Goal: Transaction & Acquisition: Purchase product/service

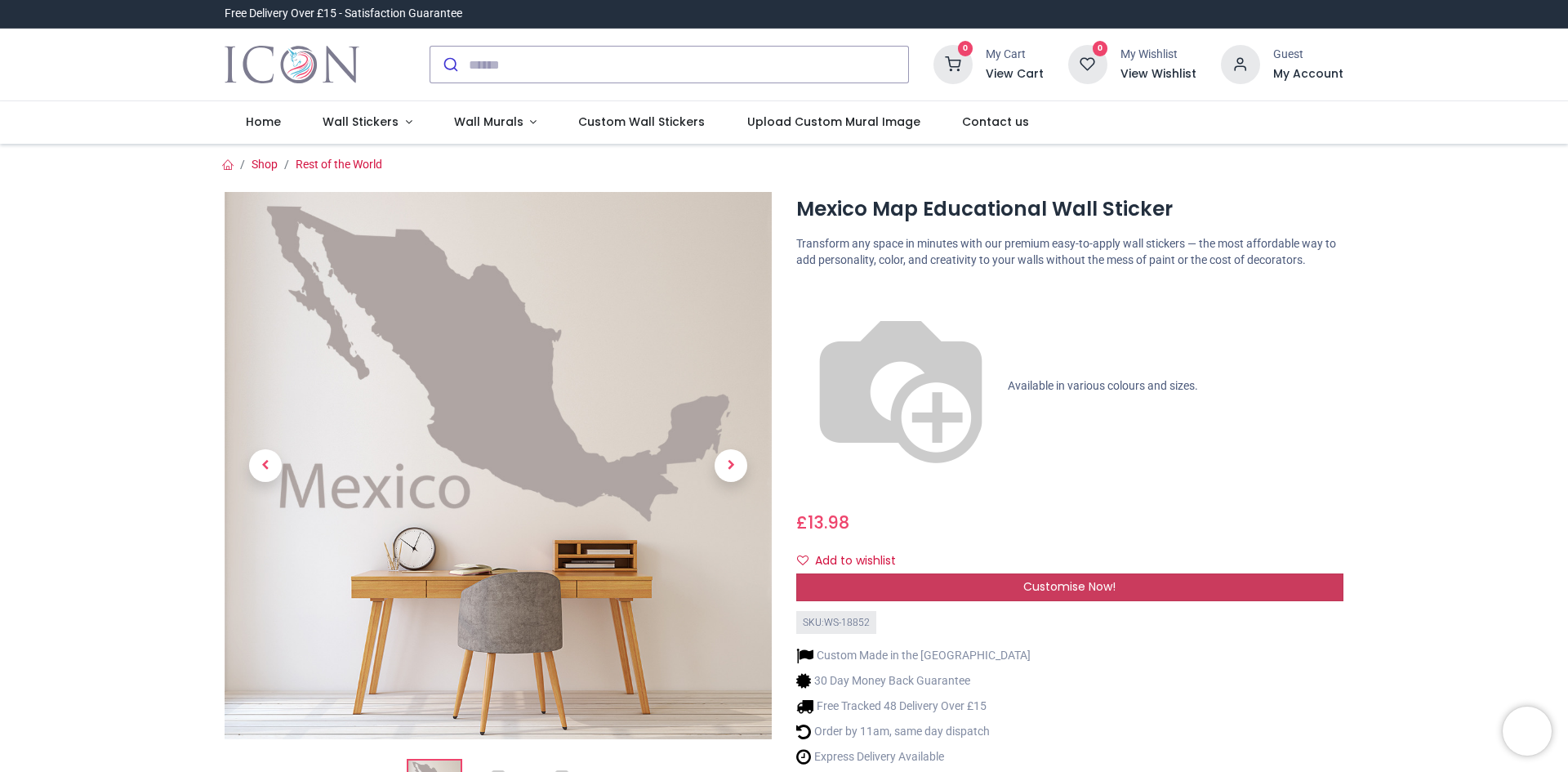
click at [989, 574] on div "Customise Now!" at bounding box center [1070, 587] width 548 height 28
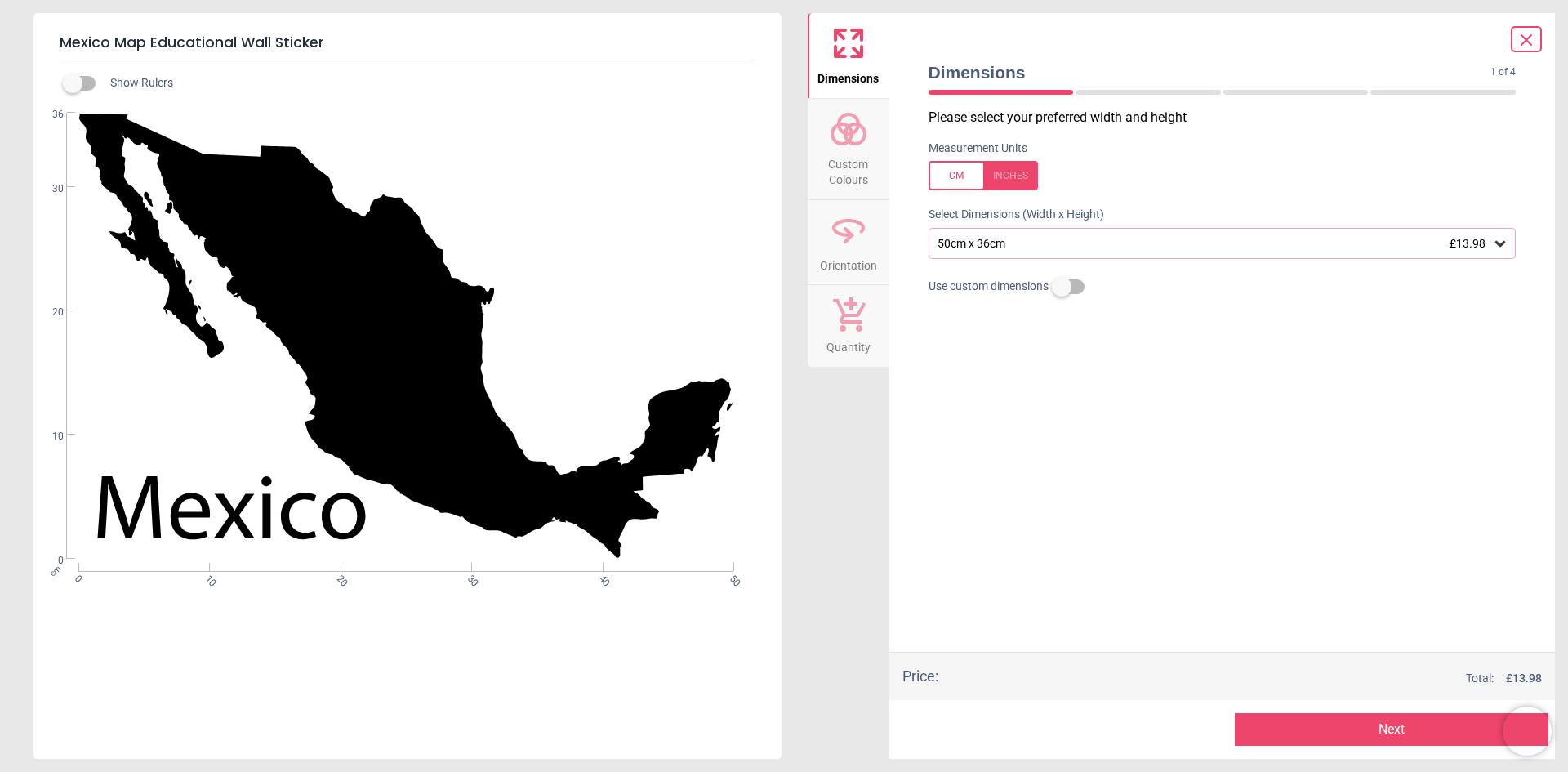
click at [1506, 248] on icon at bounding box center [1500, 243] width 16 height 16
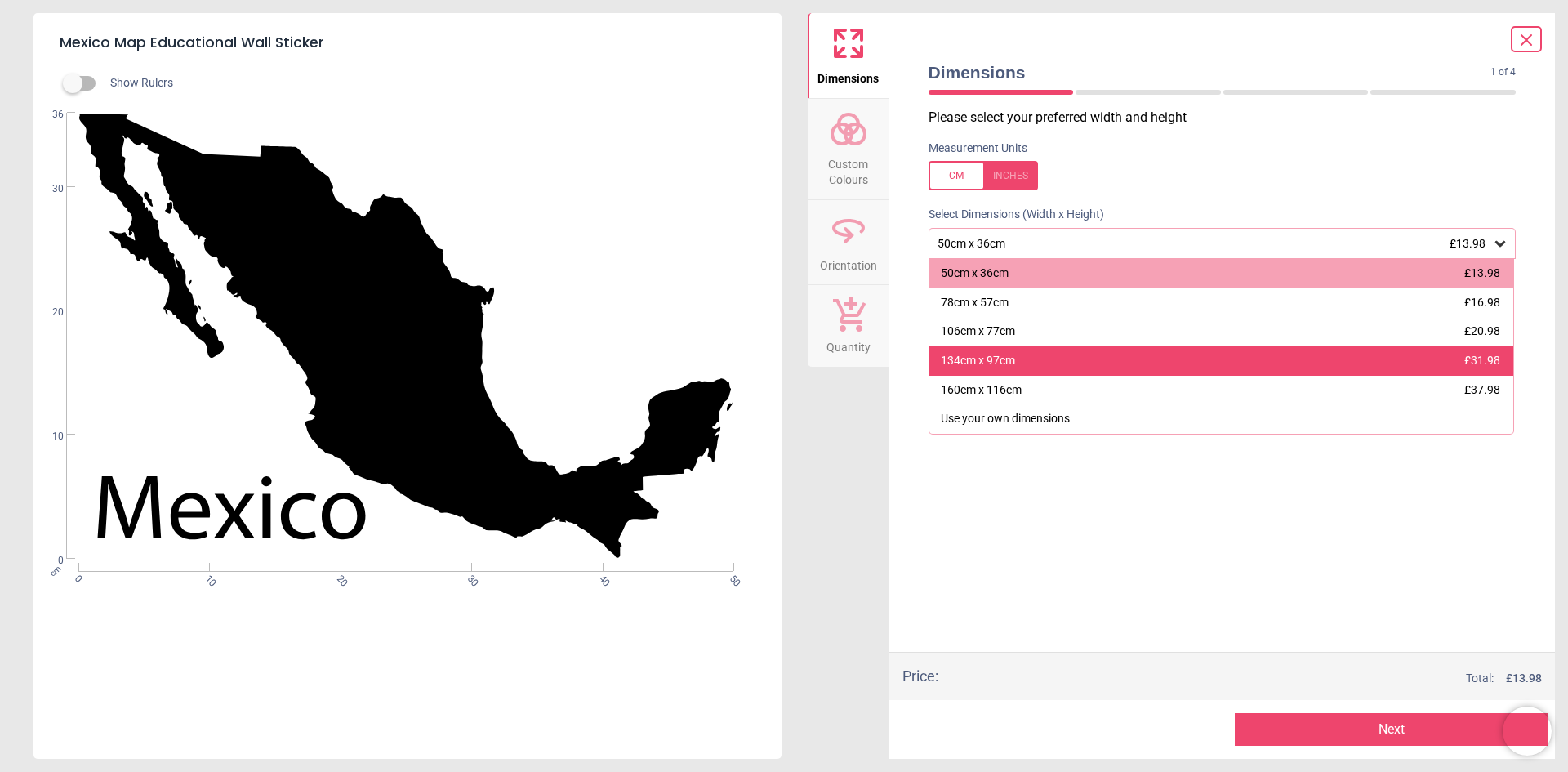
click at [1393, 358] on div "134cm x 97cm £31.98" at bounding box center [1221, 361] width 585 height 29
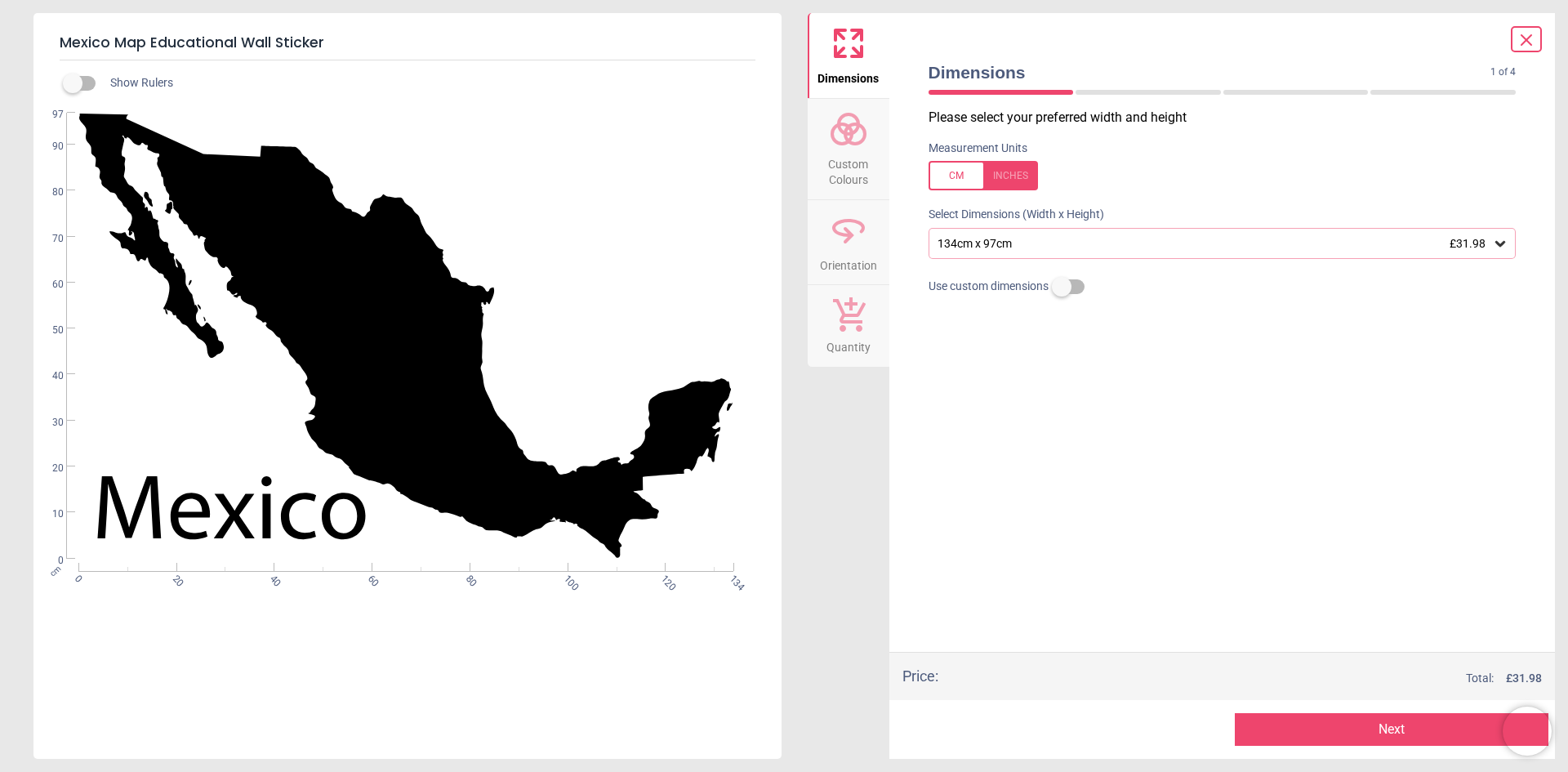
click at [876, 169] on span "Custom Colours" at bounding box center [848, 169] width 78 height 40
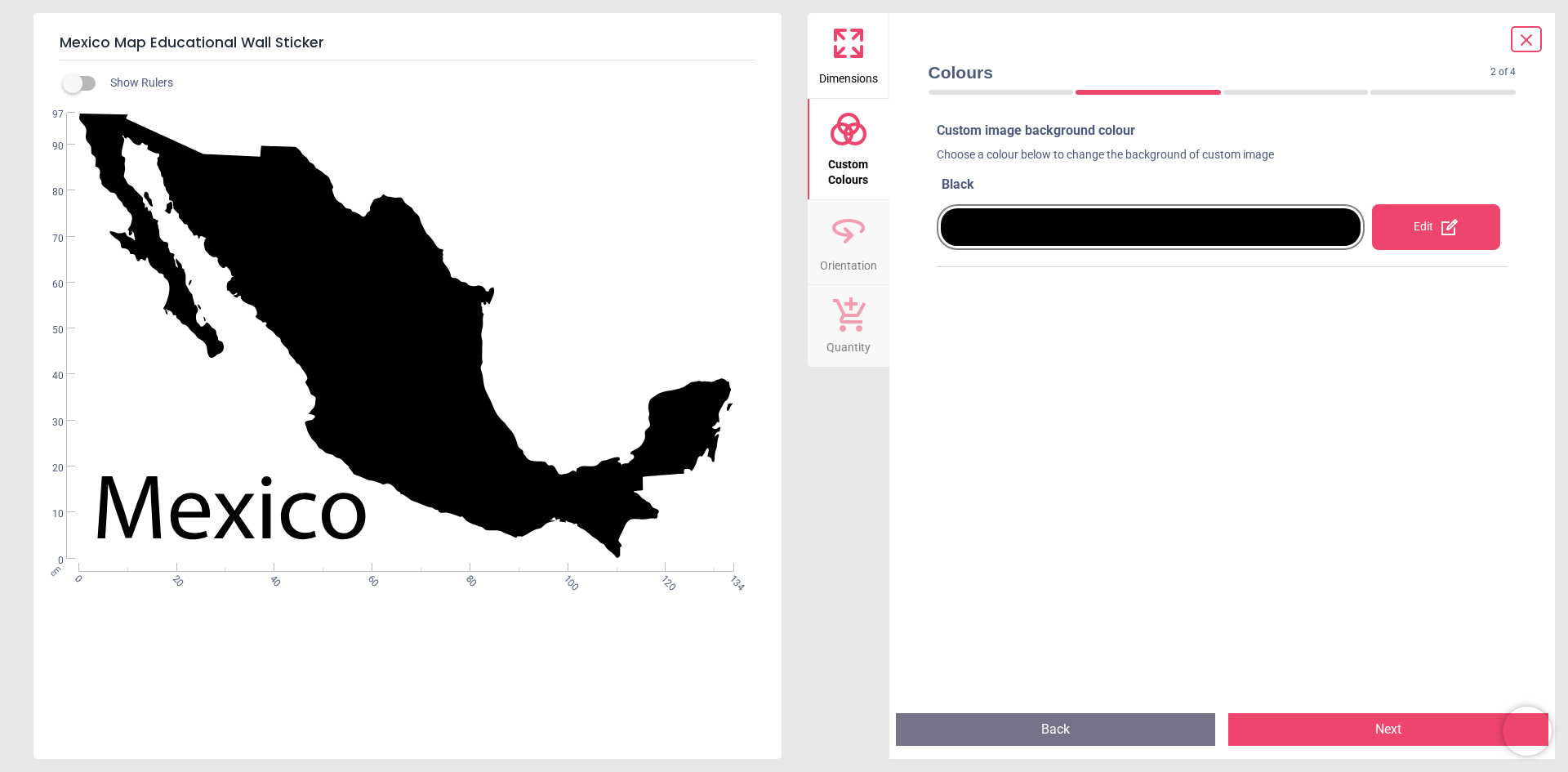
click at [1400, 228] on div "Edit" at bounding box center [1436, 227] width 128 height 46
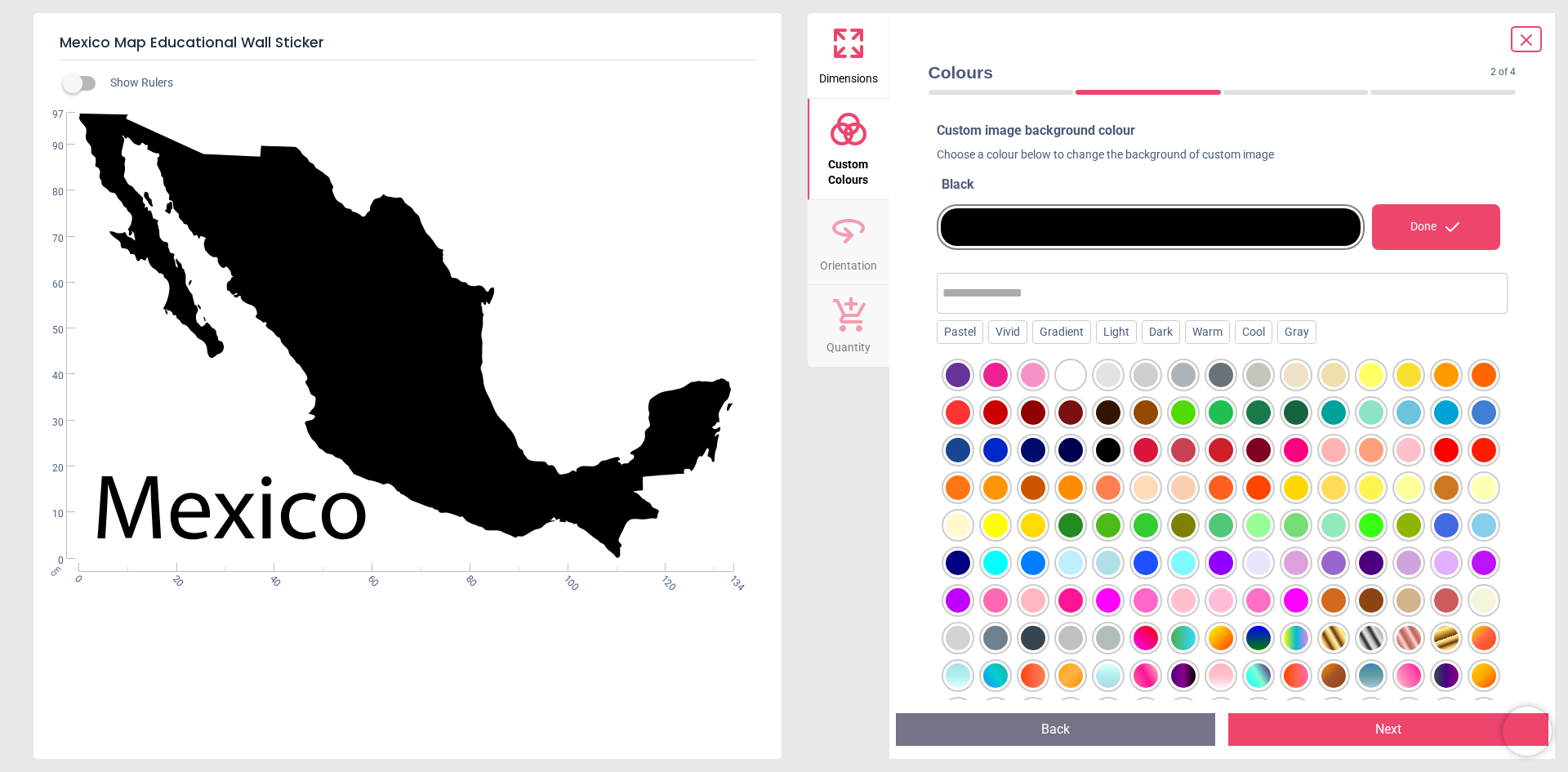
click at [1359, 613] on div at bounding box center [1371, 600] width 24 height 24
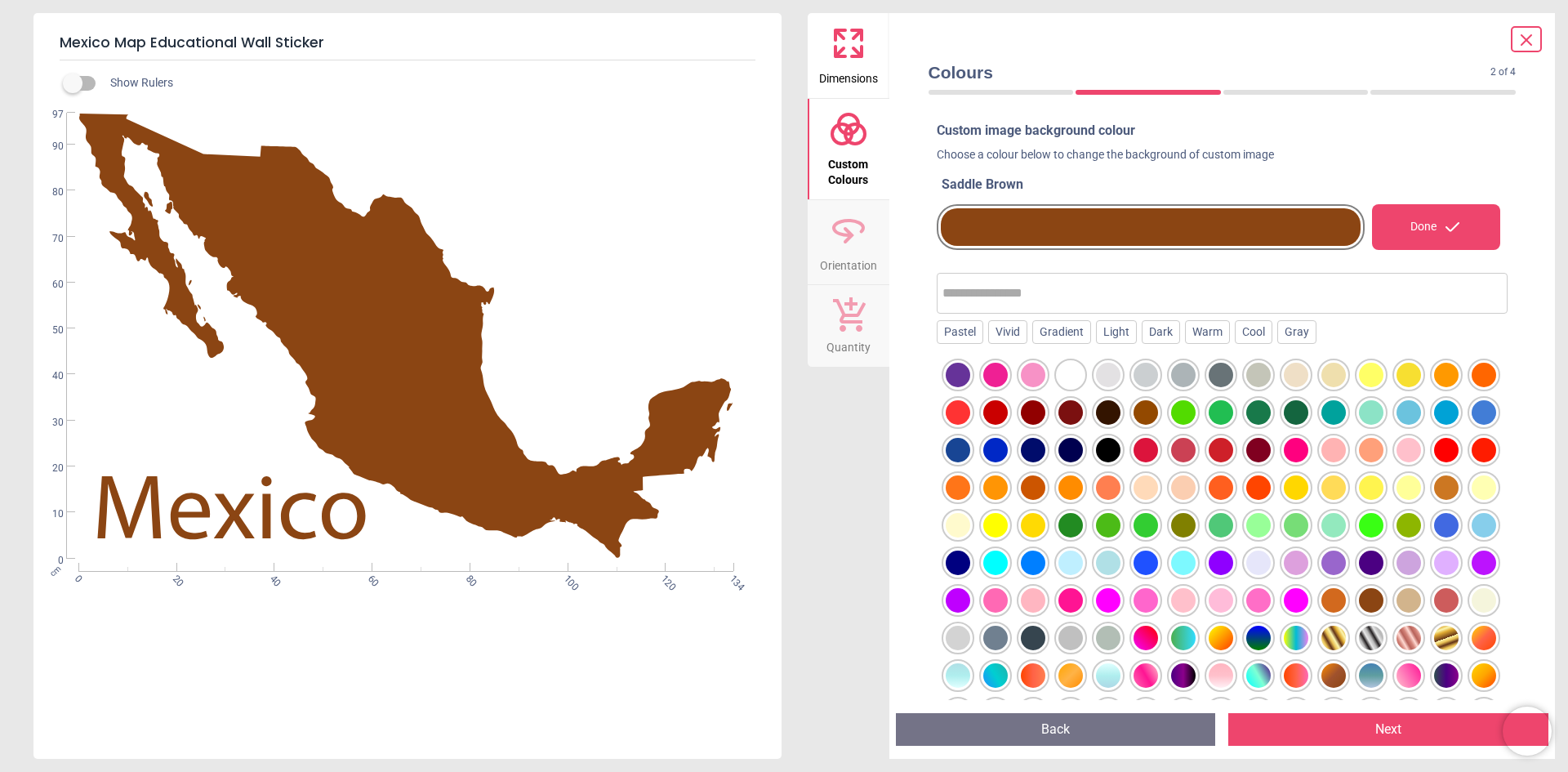
click at [1271, 443] on div at bounding box center [1259, 450] width 24 height 24
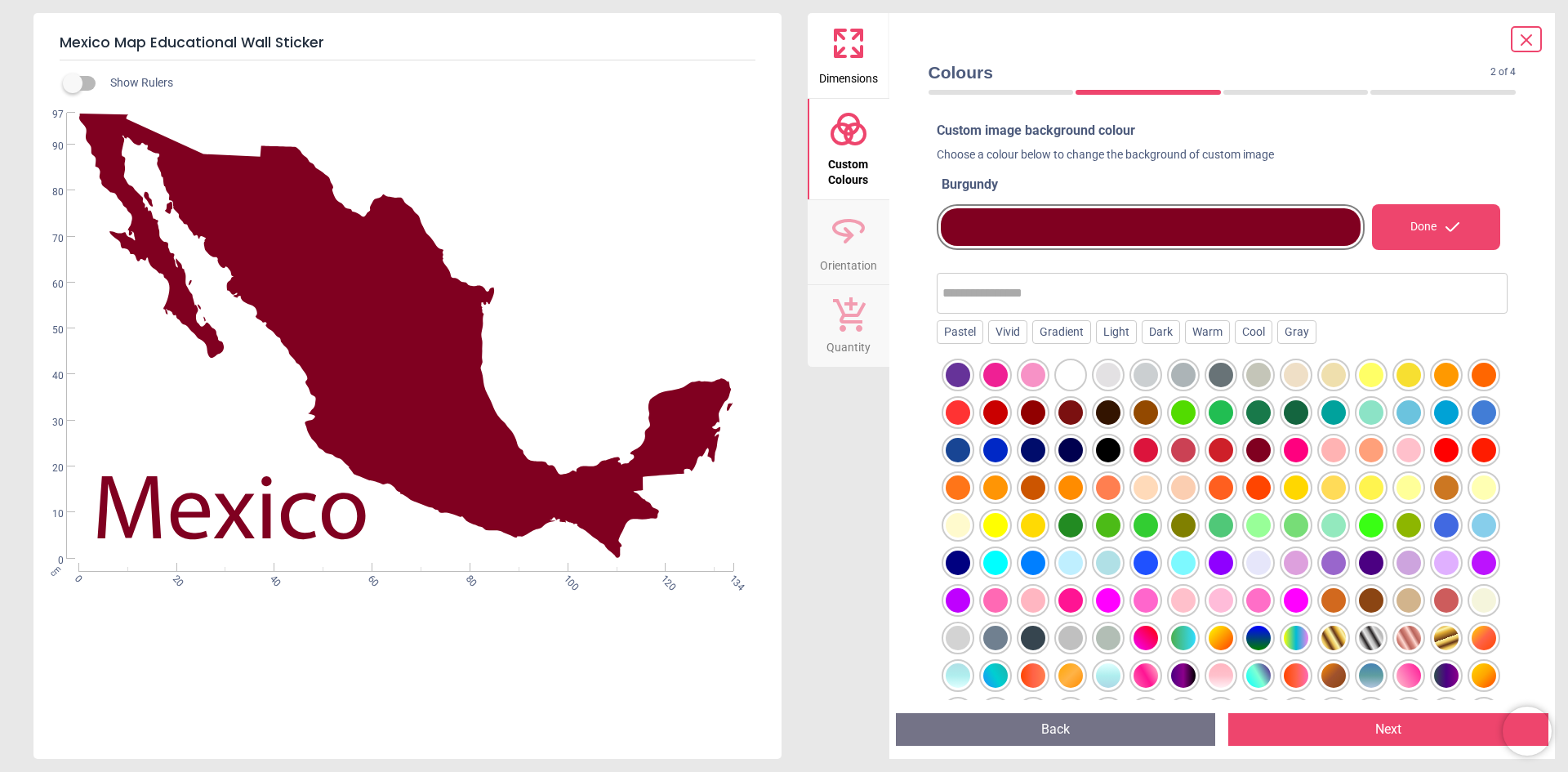
click at [1434, 425] on div at bounding box center [1446, 412] width 24 height 24
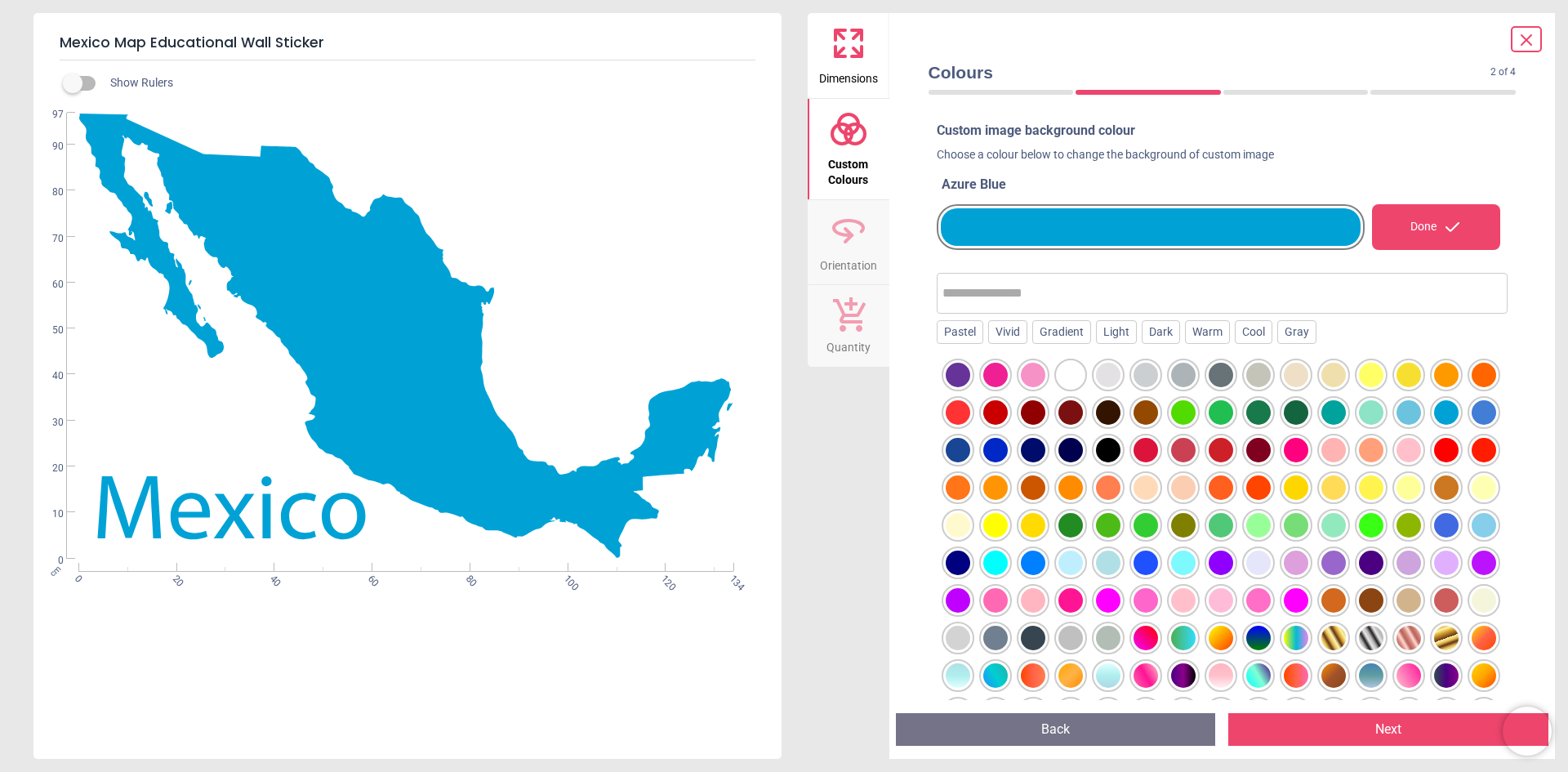
click at [1396, 613] on div at bounding box center [1409, 600] width 24 height 24
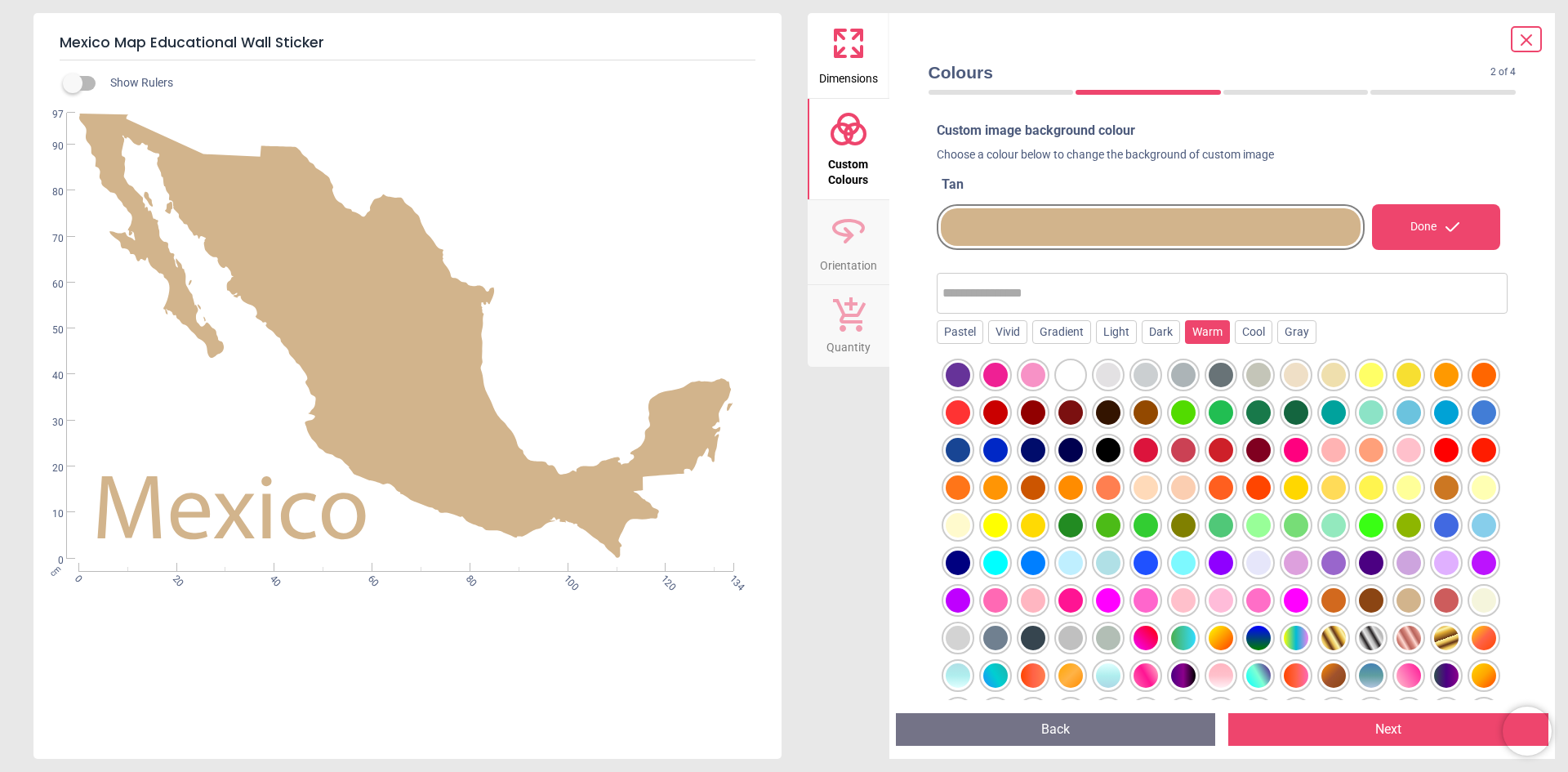
click at [1200, 323] on div "Warm" at bounding box center [1208, 333] width 45 height 24
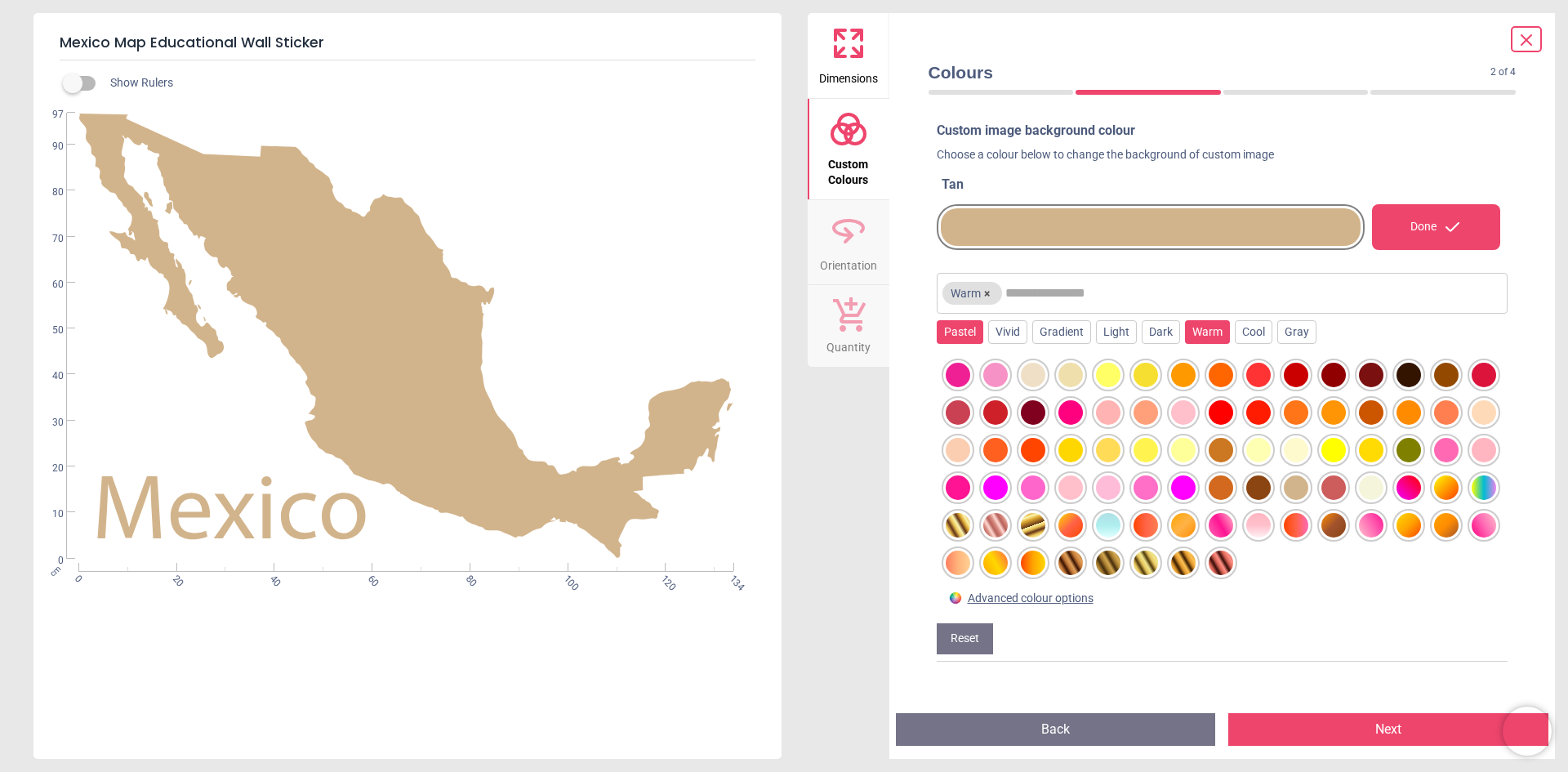
click at [962, 336] on div "Pastel" at bounding box center [960, 333] width 47 height 24
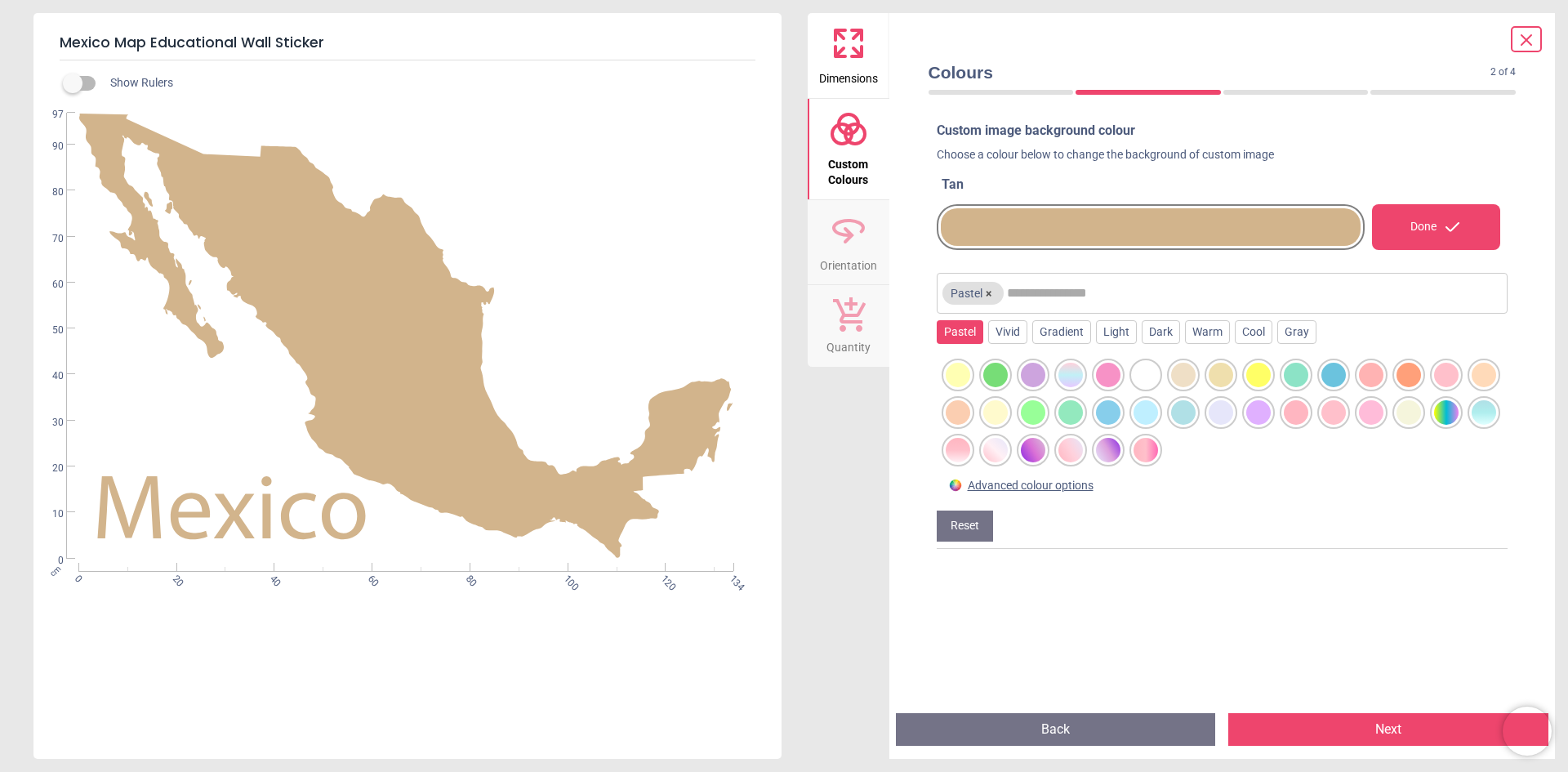
click at [1032, 375] on div at bounding box center [1033, 375] width 24 height 24
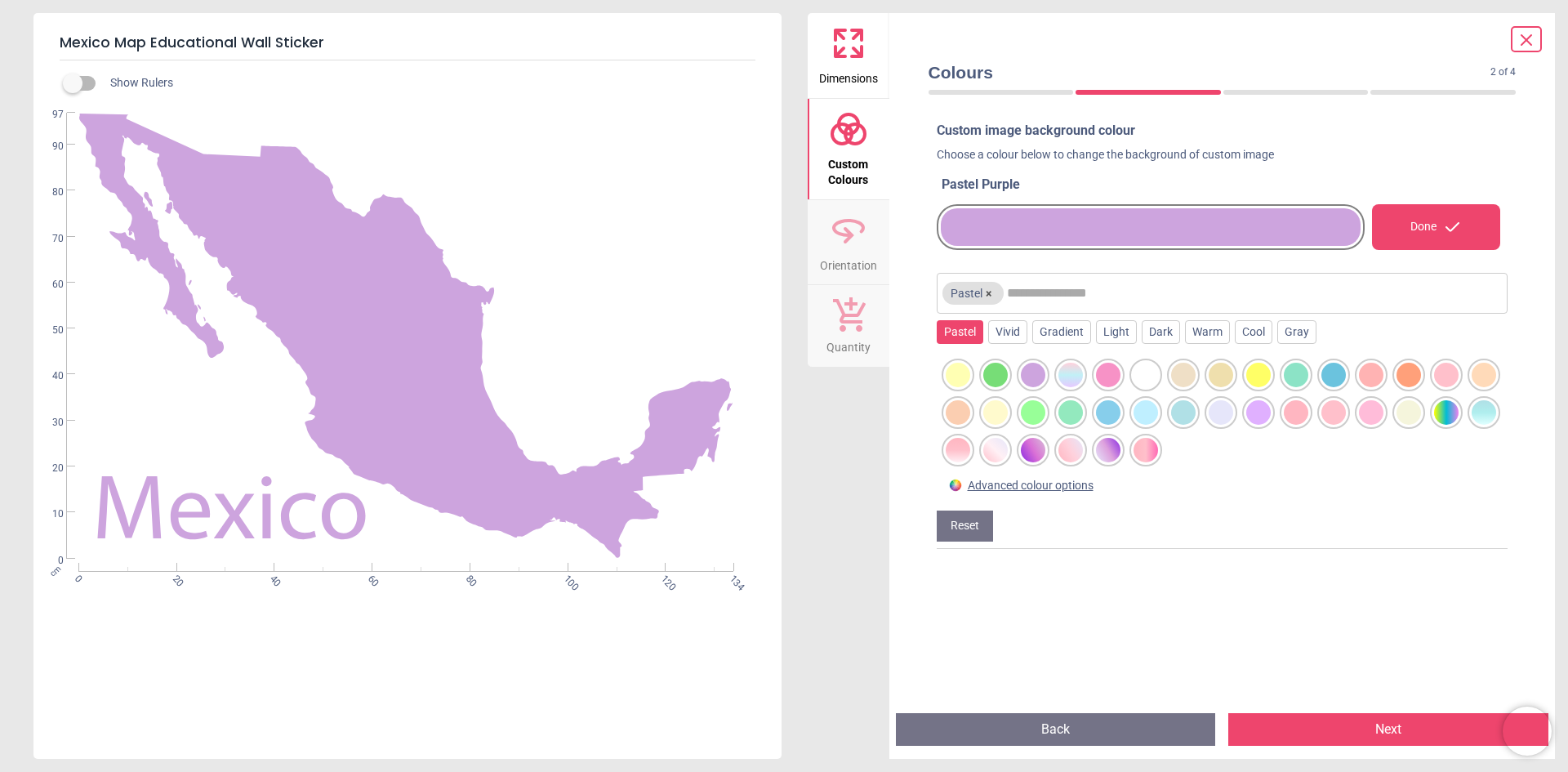
click at [1158, 423] on div at bounding box center [1145, 412] width 24 height 24
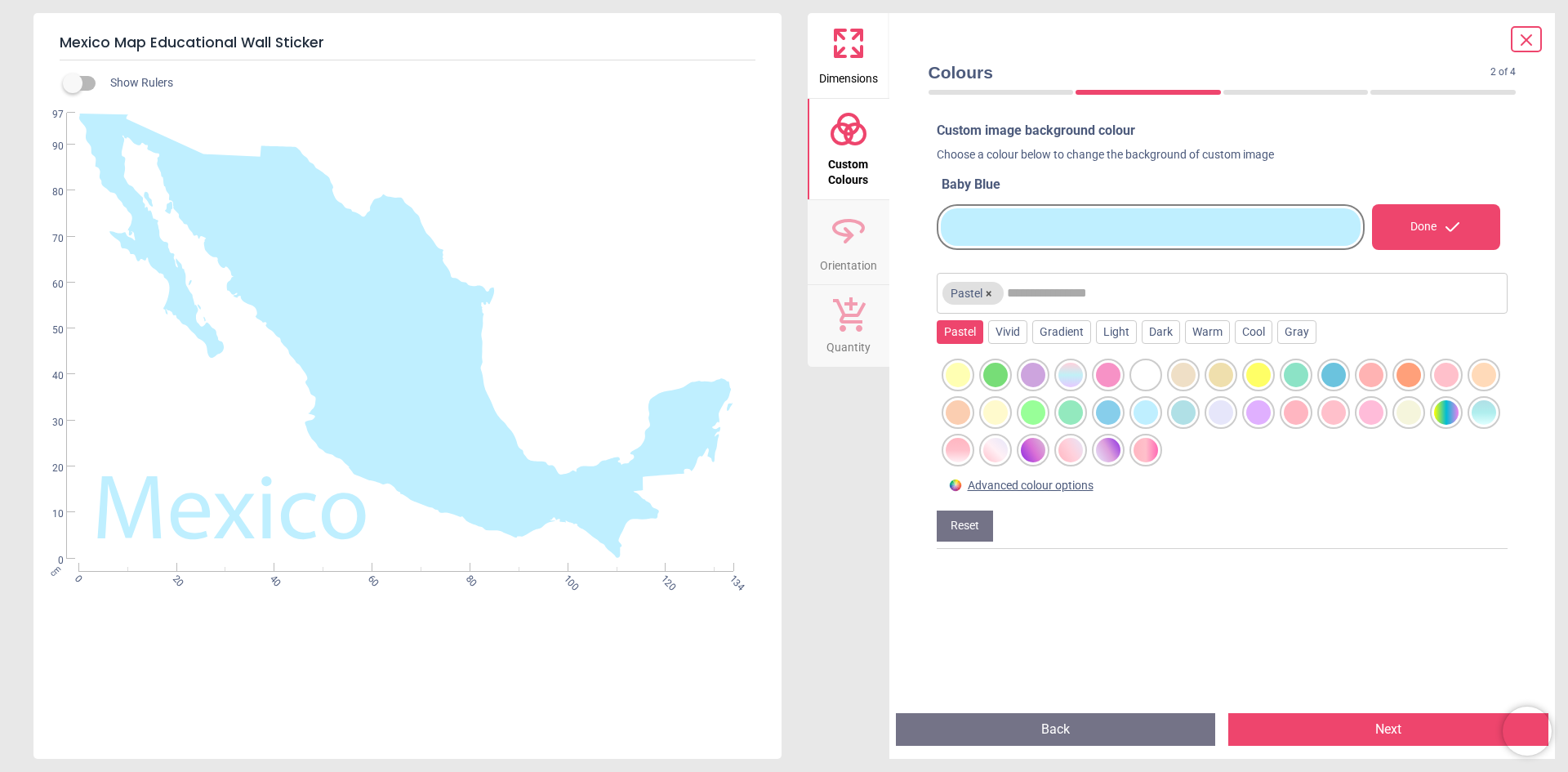
click at [1083, 421] on div at bounding box center [1071, 412] width 24 height 24
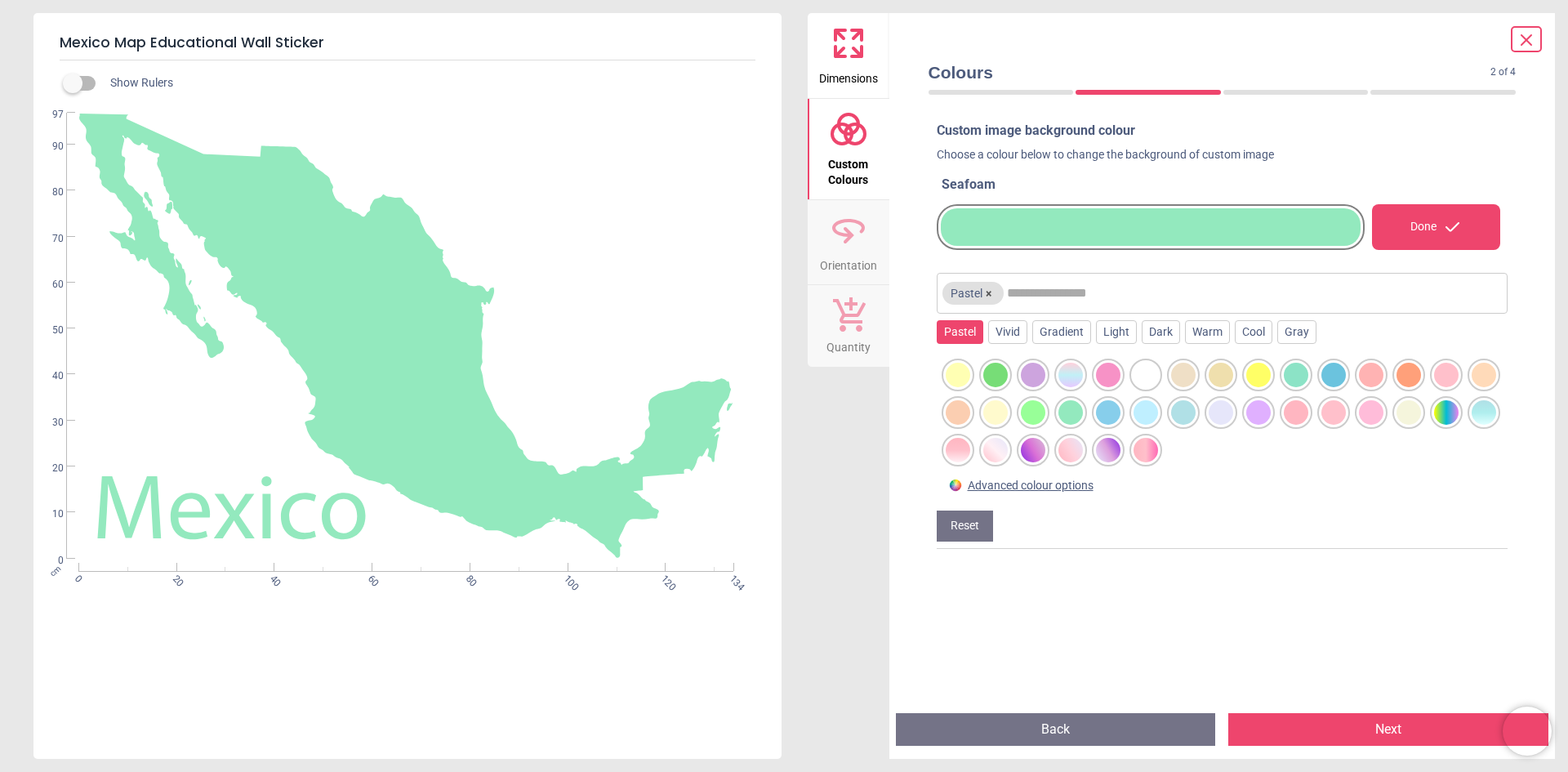
click at [1294, 374] on div at bounding box center [1296, 375] width 24 height 24
click at [1434, 425] on div at bounding box center [1446, 412] width 24 height 24
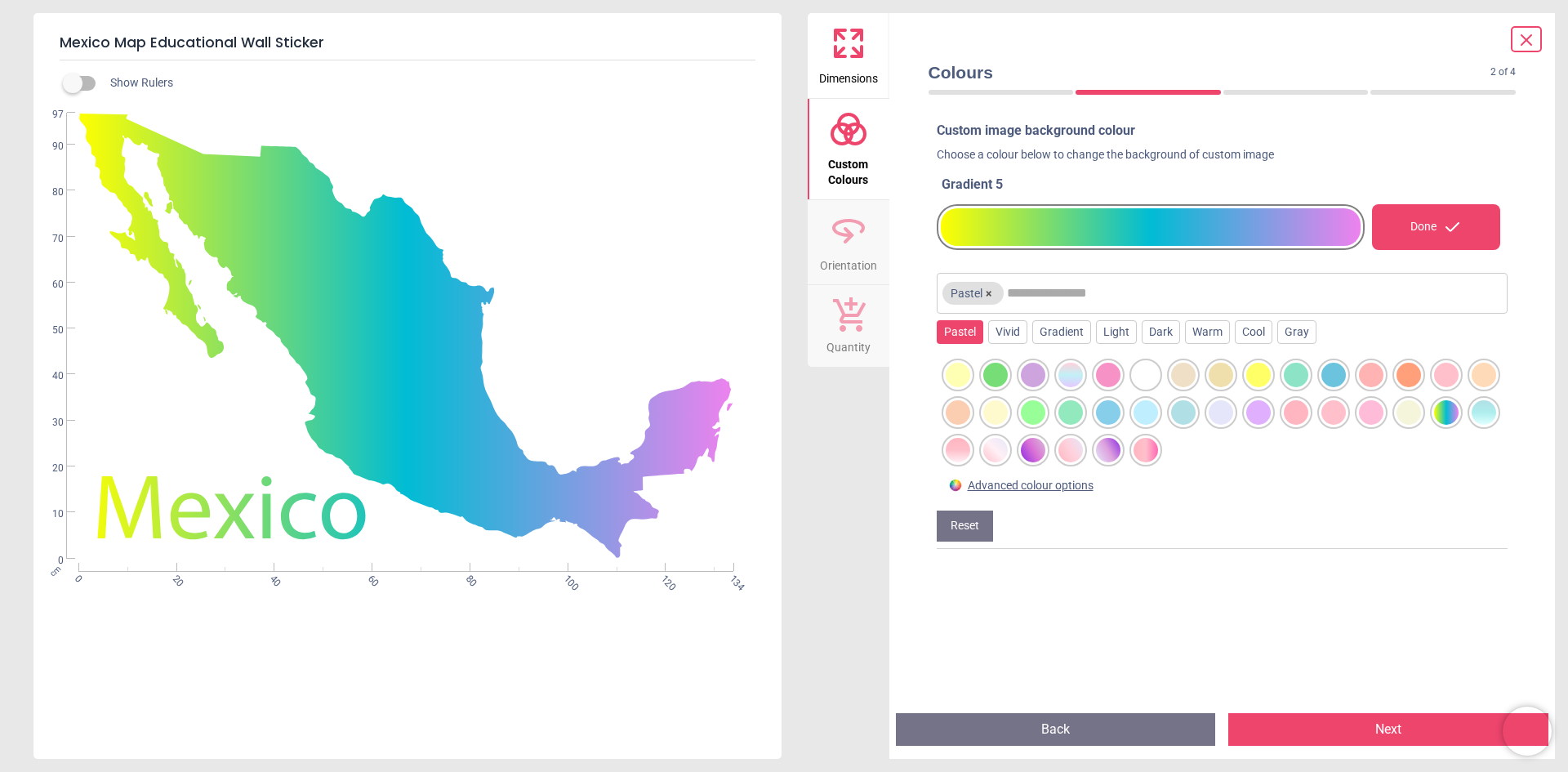
click at [1290, 373] on div at bounding box center [1296, 375] width 24 height 24
